Goal: Task Accomplishment & Management: Use online tool/utility

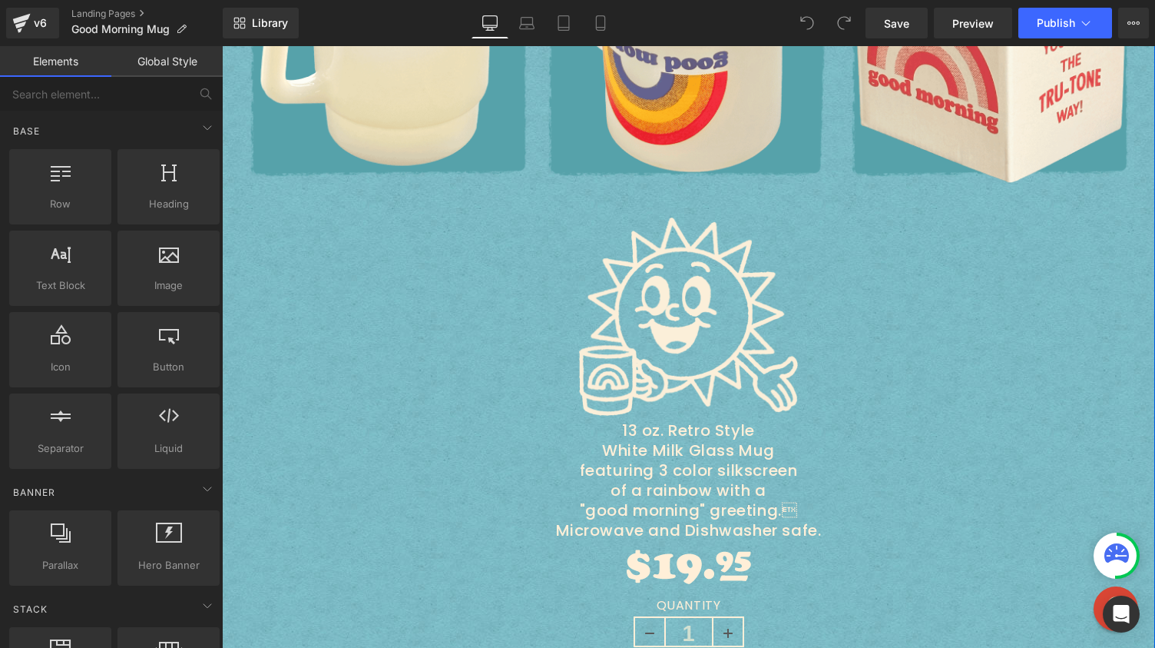
scroll to position [714, 0]
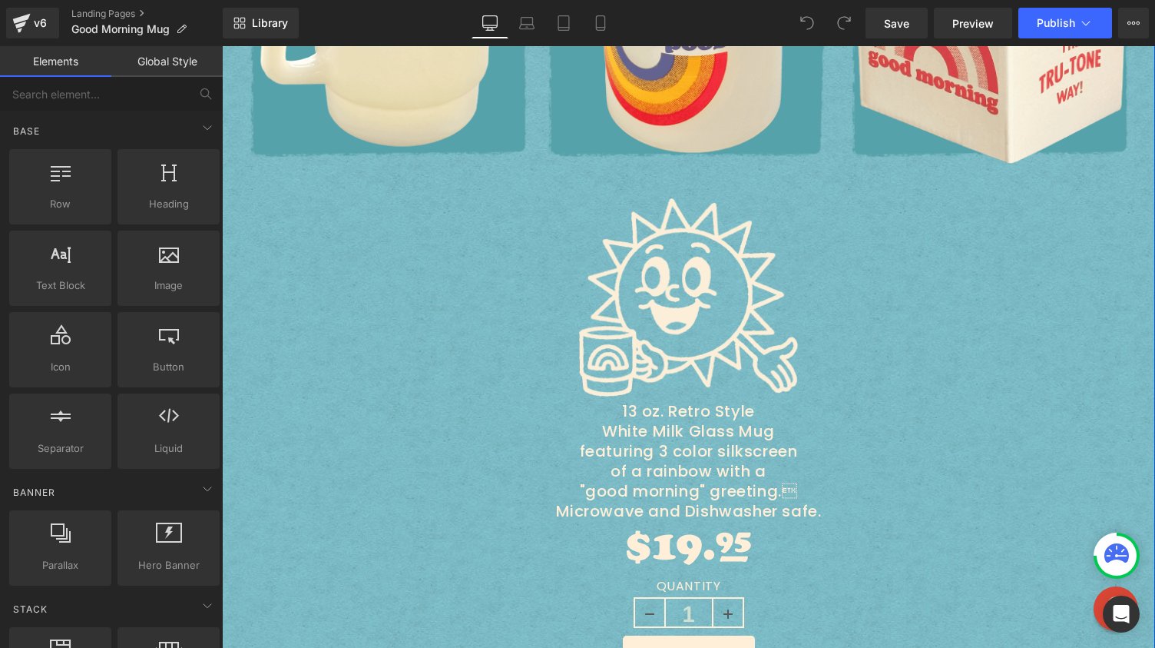
click at [681, 475] on p "13 oz. Retro Style White Milk Glass Mug featuring 3 color silkscreen of a rainb…" at bounding box center [689, 461] width 899 height 120
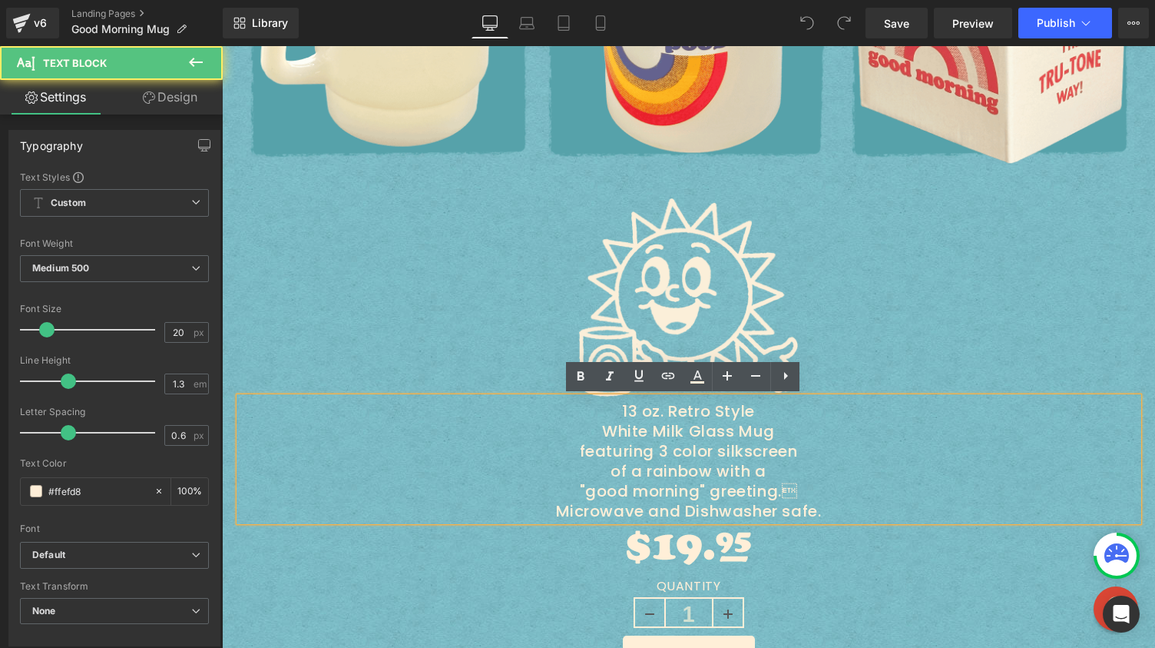
click at [794, 491] on p "13 oz. Retro Style White Milk Glass Mug featuring 3 color silkscreen of a rainb…" at bounding box center [689, 461] width 899 height 120
click at [813, 493] on p "13 oz. Retro Style White Milk Glass Mug featuring 3 color silkscreen of a rainb…" at bounding box center [689, 461] width 899 height 120
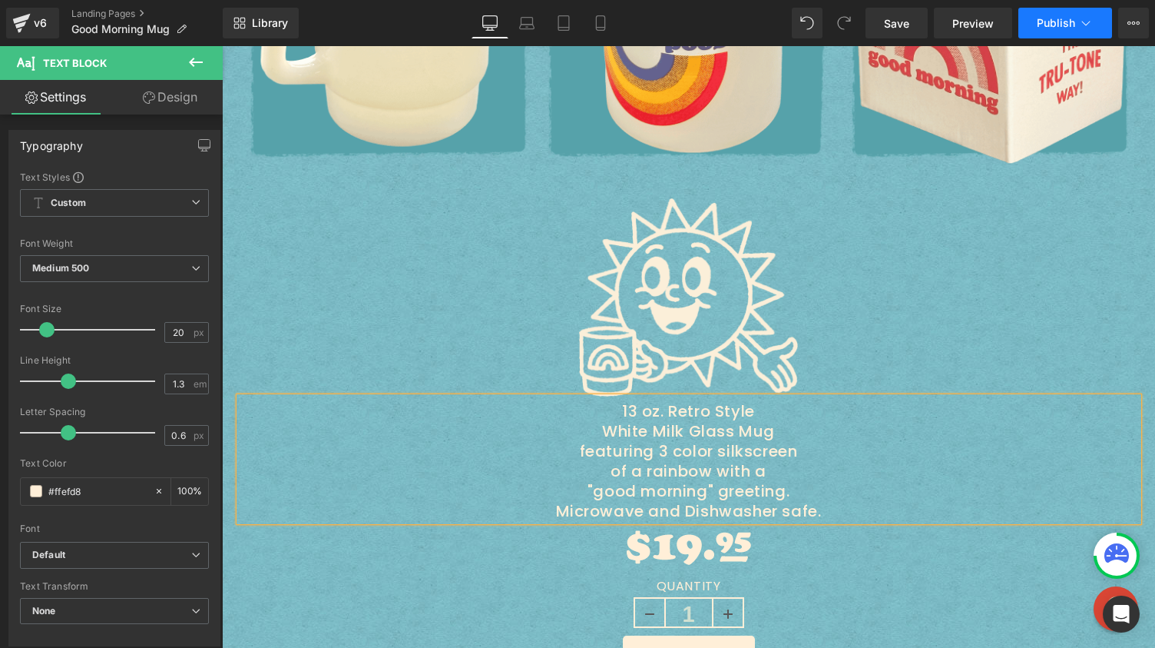
click at [1044, 28] on span "Publish" at bounding box center [1056, 23] width 38 height 12
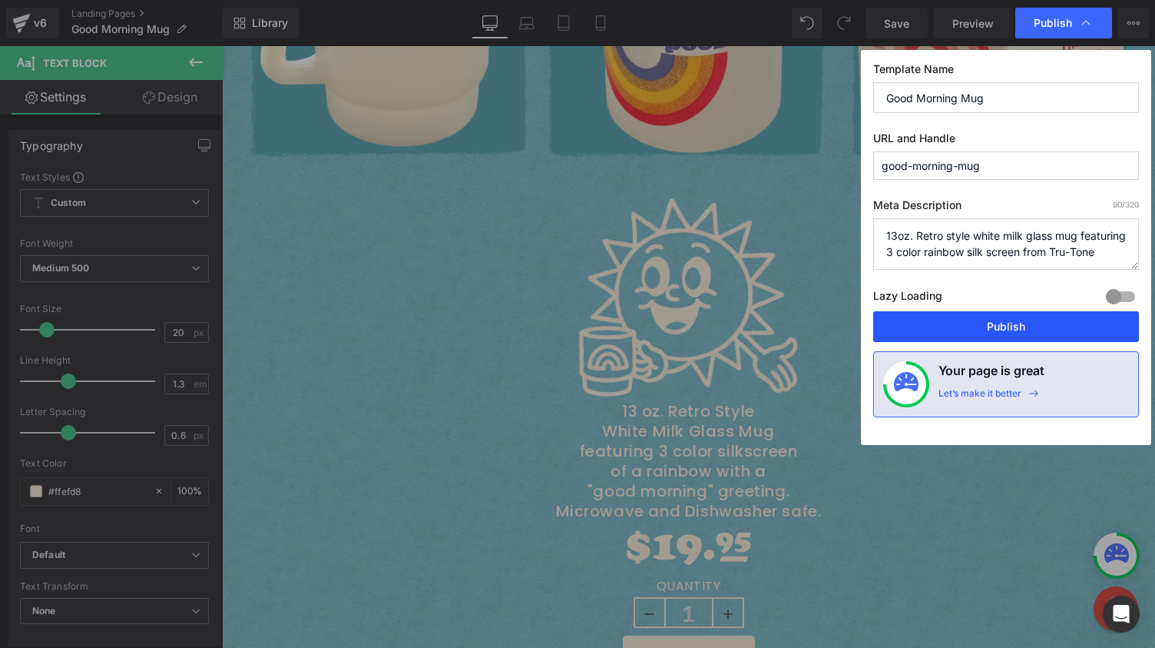
click at [999, 313] on button "Publish" at bounding box center [1006, 326] width 266 height 31
